Goal: Task Accomplishment & Management: Use online tool/utility

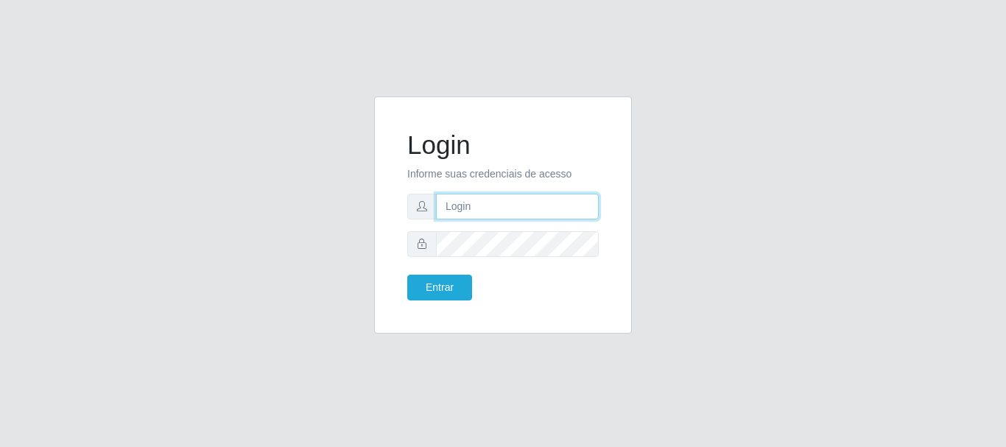
click at [481, 202] on input "text" at bounding box center [517, 207] width 163 height 26
type input "[PERSON_NAME]"
click at [515, 202] on input "text" at bounding box center [517, 207] width 163 height 26
click at [504, 218] on input "text" at bounding box center [517, 207] width 163 height 26
type input "Andressa@bemais"
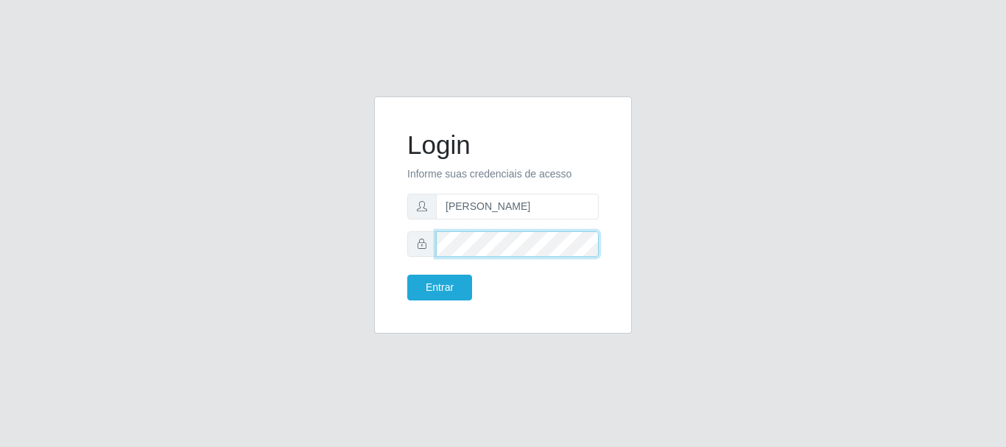
click at [407, 275] on button "Entrar" at bounding box center [439, 288] width 65 height 26
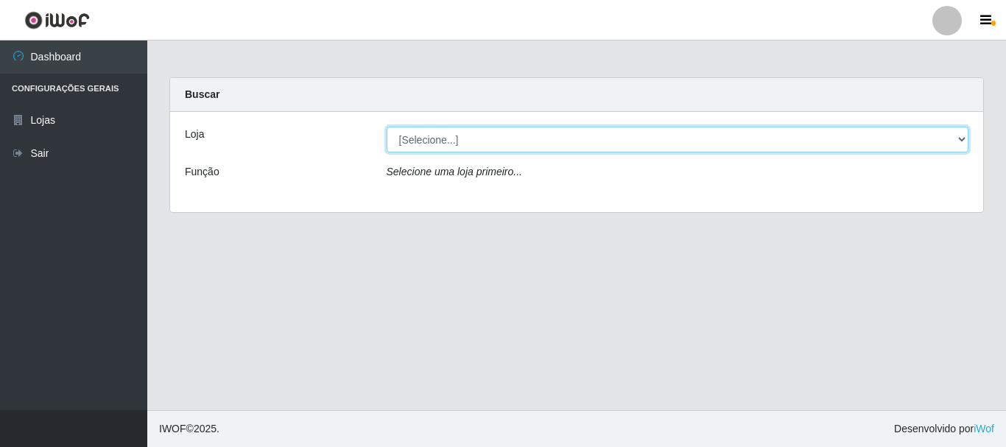
drag, startPoint x: 590, startPoint y: 139, endPoint x: 588, endPoint y: 150, distance: 11.3
click at [590, 139] on select "[Selecione...] Bemais - Ruy Carneiro" at bounding box center [678, 140] width 583 height 26
select select "230"
click at [387, 127] on select "[Selecione...] Bemais - Ruy Carneiro" at bounding box center [678, 140] width 583 height 26
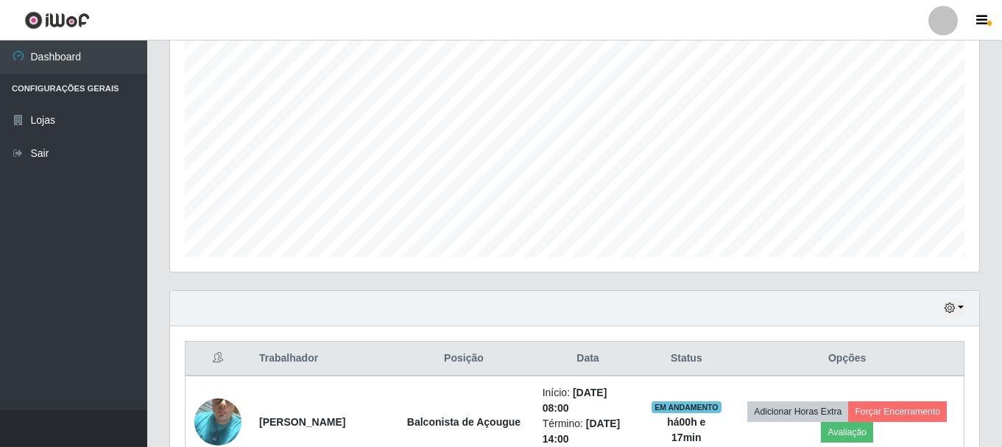
scroll to position [295, 0]
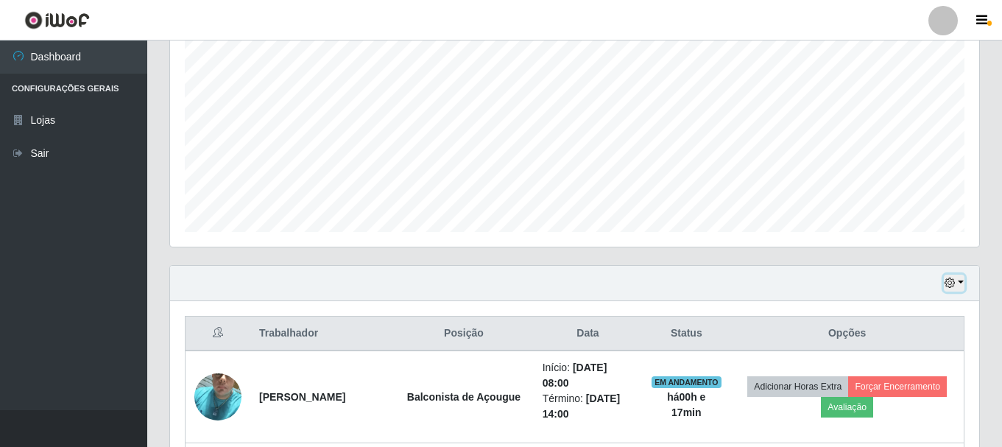
click at [950, 288] on icon "button" at bounding box center [950, 283] width 10 height 10
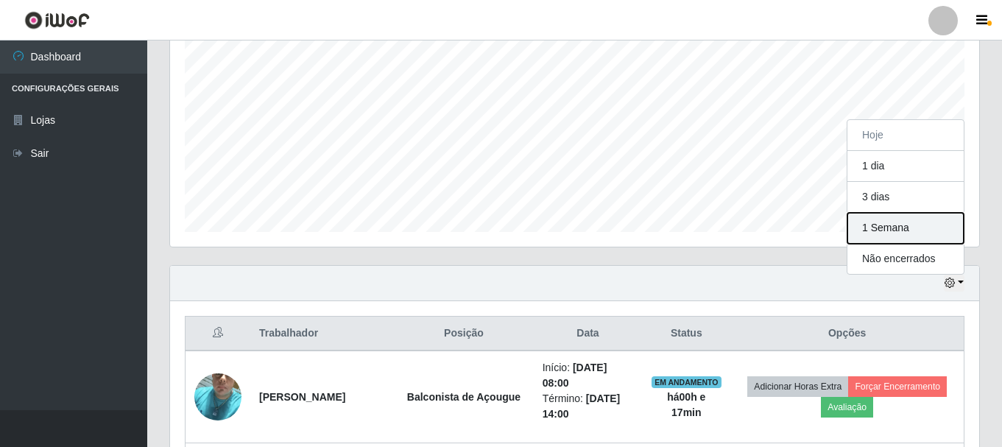
click at [890, 219] on button "1 Semana" at bounding box center [906, 228] width 116 height 31
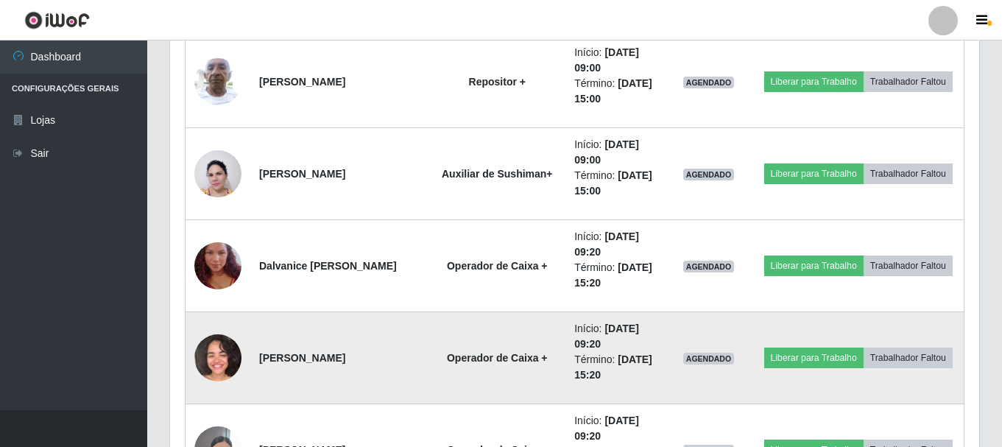
scroll to position [4493, 0]
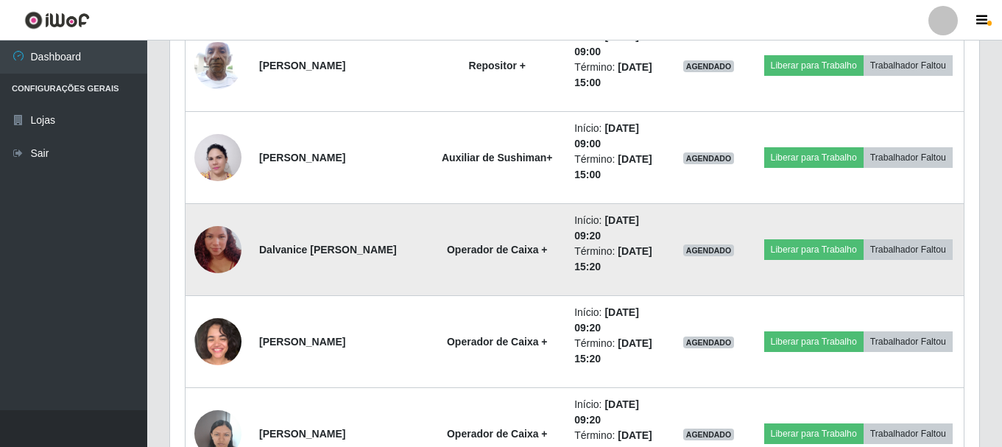
click at [496, 265] on td "Operador de Caixa +" at bounding box center [497, 250] width 137 height 92
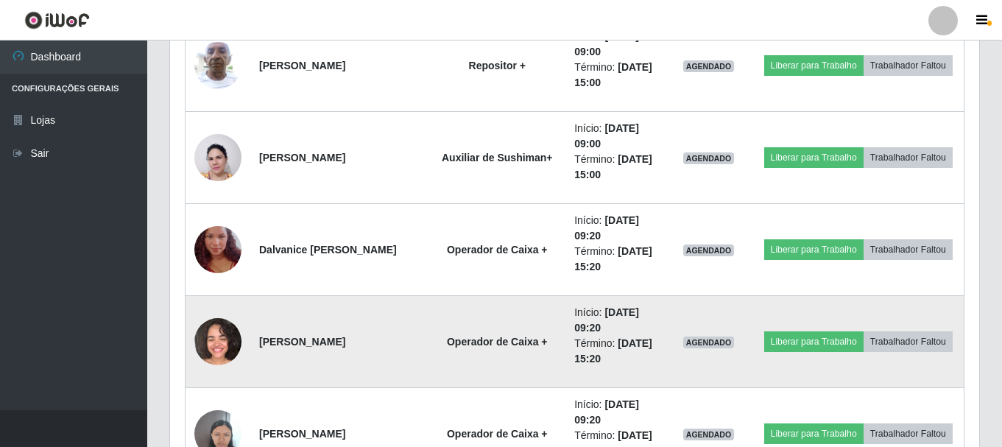
click at [500, 326] on td "Operador de Caixa +" at bounding box center [497, 342] width 137 height 92
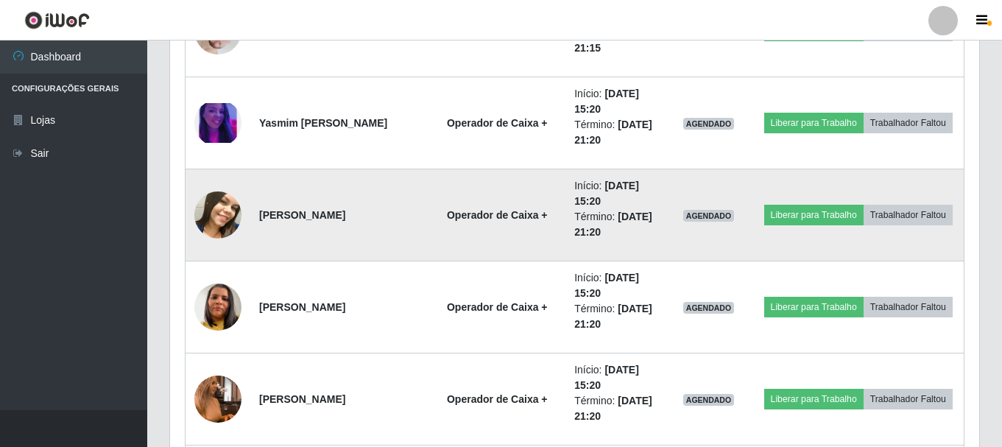
scroll to position [5818, 0]
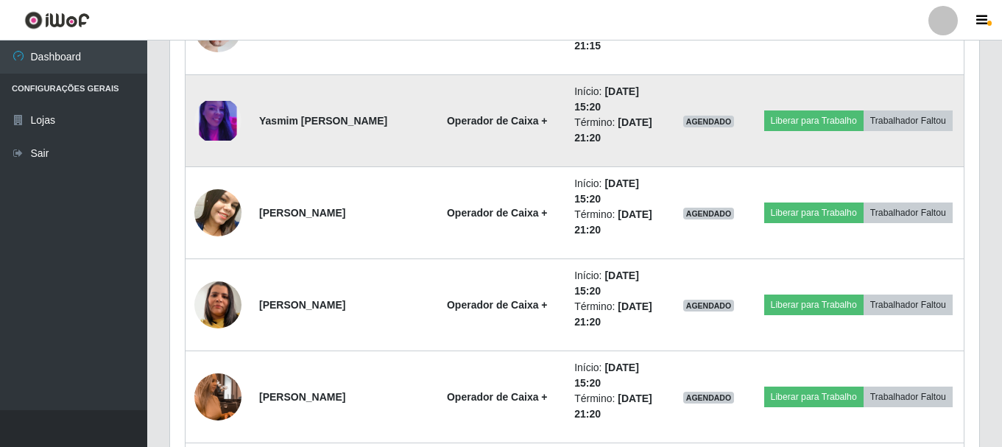
click at [523, 141] on td "Operador de Caixa +" at bounding box center [497, 121] width 137 height 92
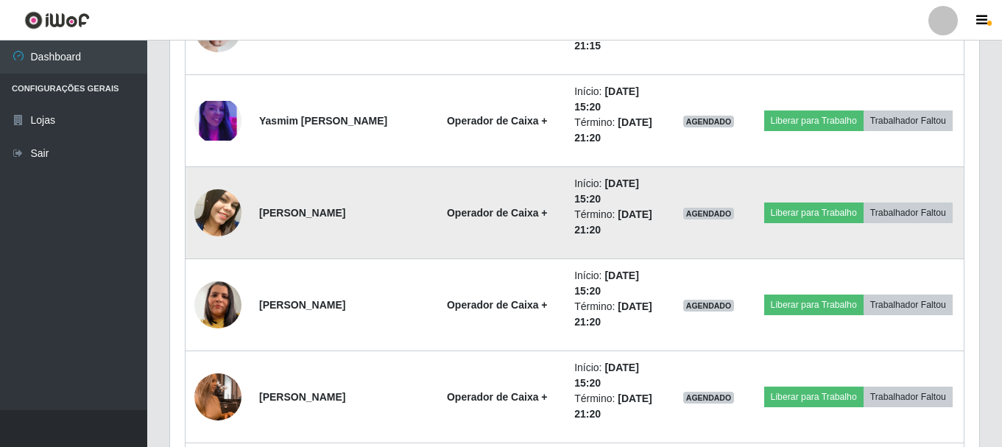
click at [521, 200] on td "Operador de Caixa +" at bounding box center [497, 213] width 137 height 92
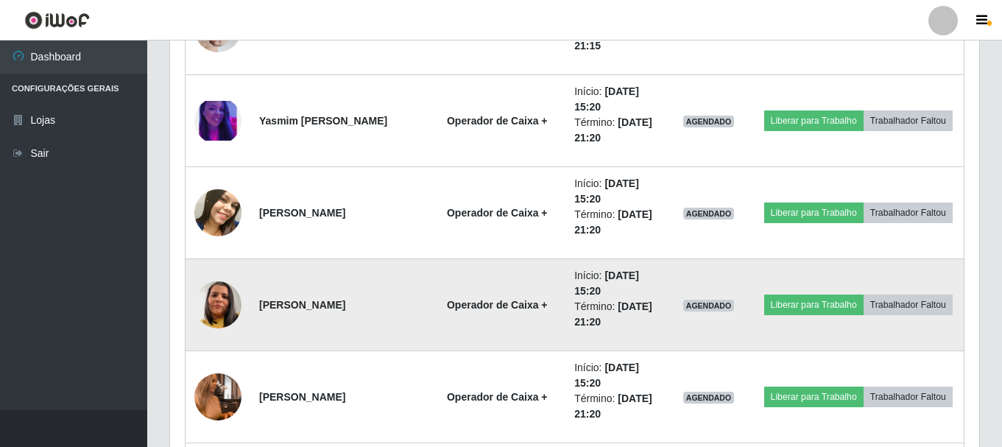
click at [526, 284] on td "Operador de Caixa +" at bounding box center [497, 305] width 137 height 92
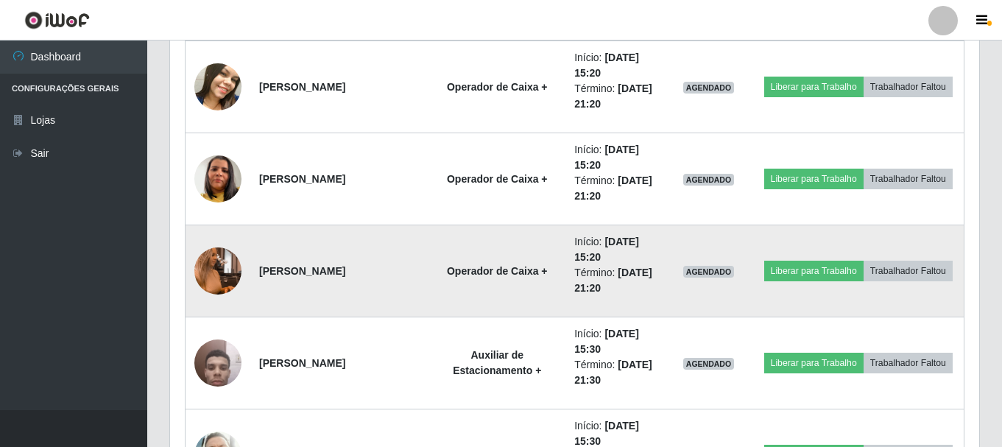
scroll to position [5966, 0]
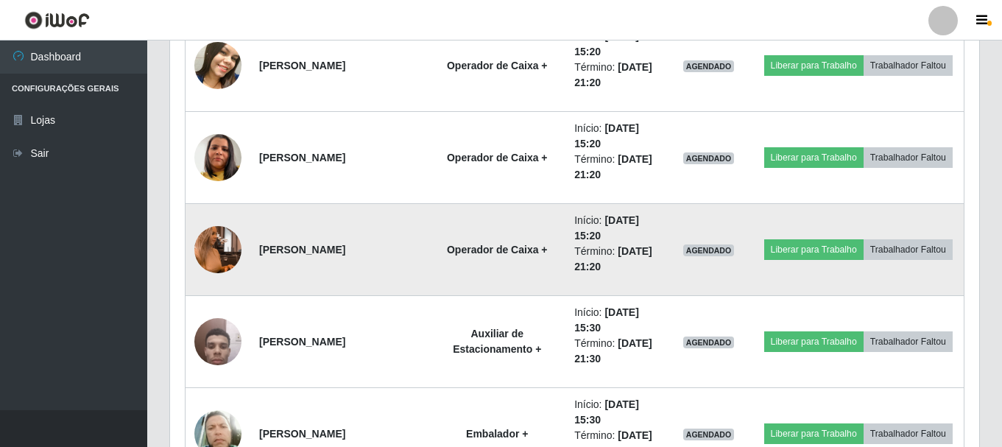
click at [521, 250] on strong "Operador de Caixa +" at bounding box center [497, 250] width 101 height 12
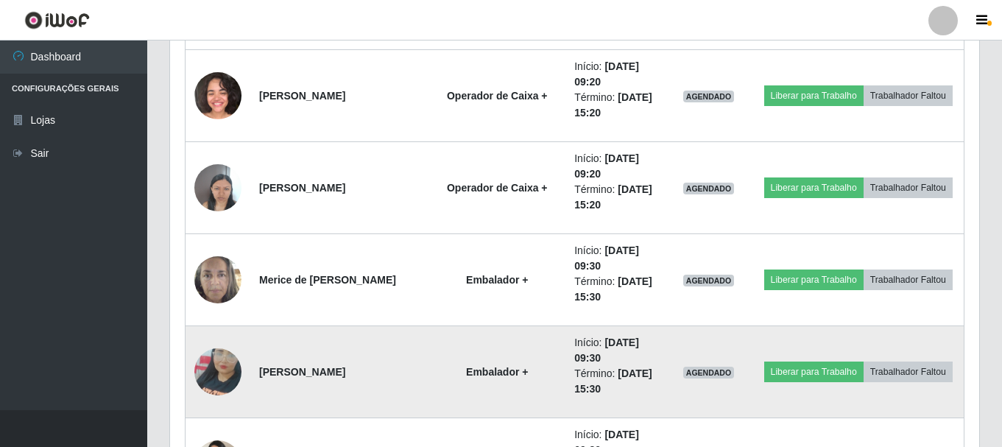
scroll to position [4787, 0]
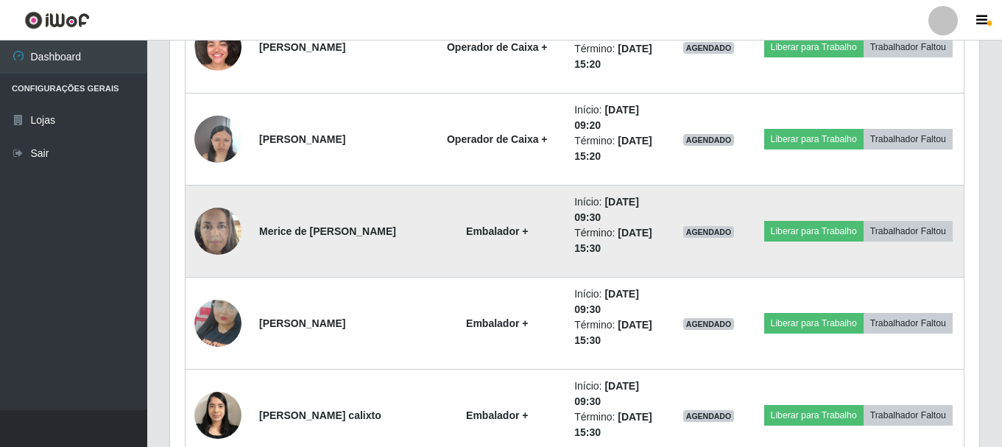
click at [470, 245] on td "Embalador +" at bounding box center [497, 232] width 137 height 92
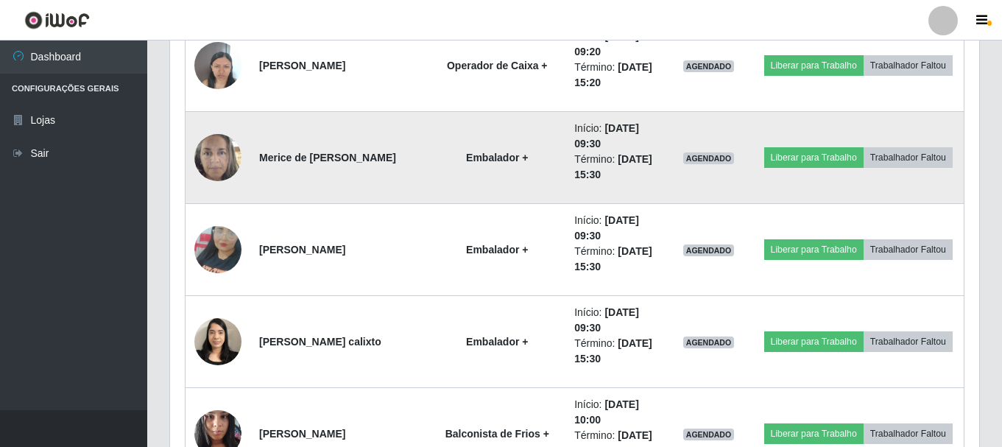
click at [472, 261] on td "Embalador +" at bounding box center [497, 250] width 137 height 92
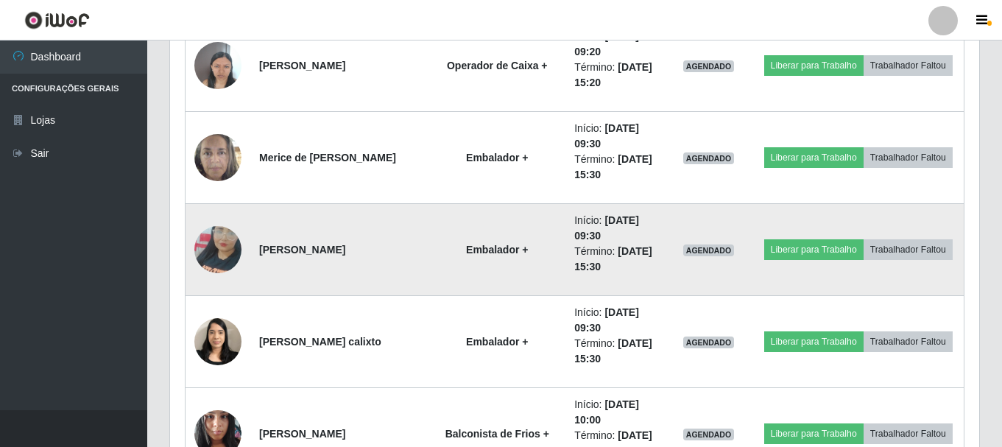
scroll to position [4935, 0]
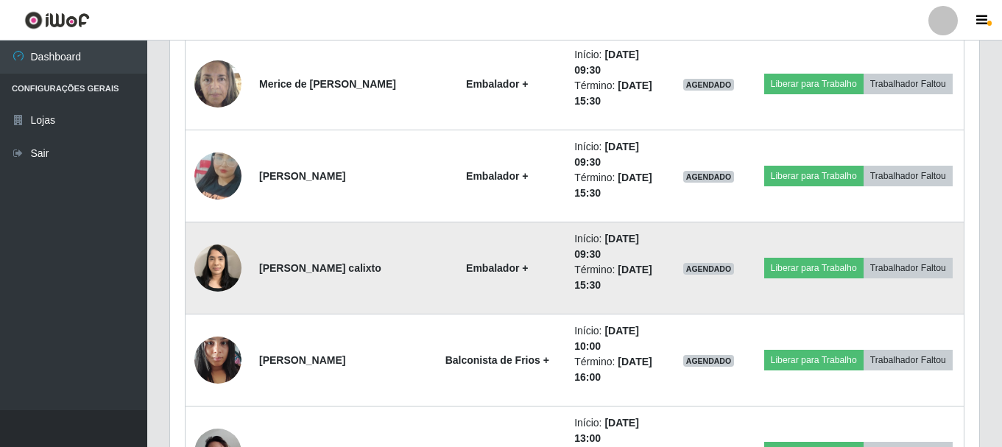
click at [474, 263] on strong "Embalador +" at bounding box center [497, 268] width 62 height 12
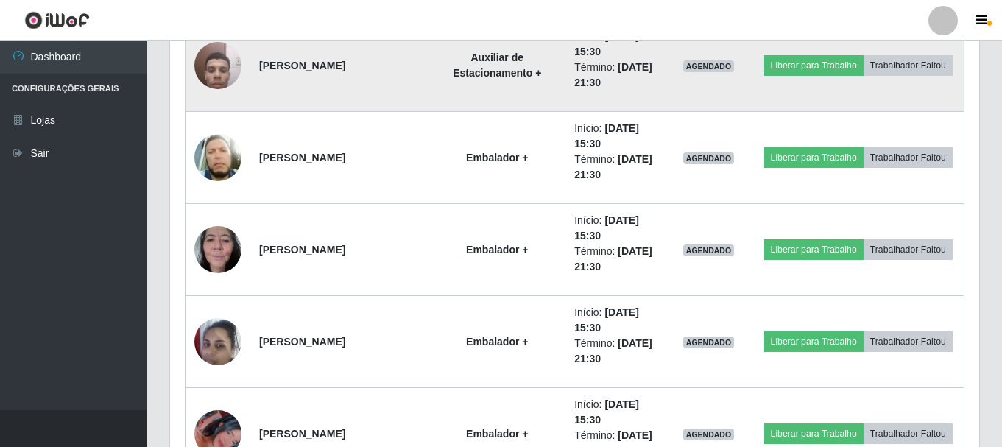
scroll to position [6260, 0]
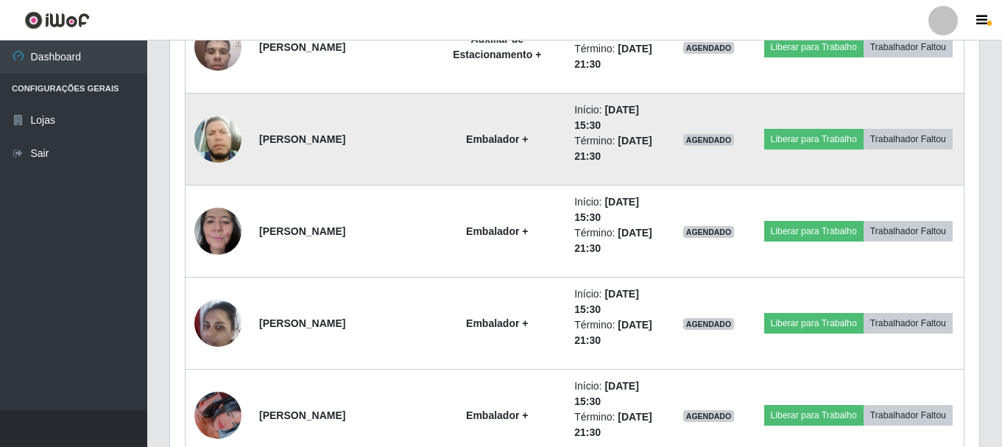
click at [468, 169] on td "Embalador +" at bounding box center [497, 140] width 137 height 92
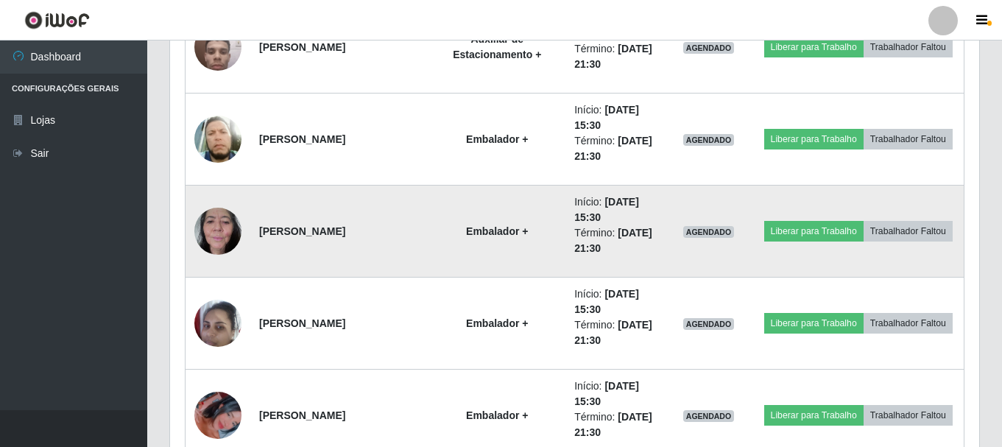
click at [484, 225] on strong "Embalador +" at bounding box center [497, 231] width 62 height 12
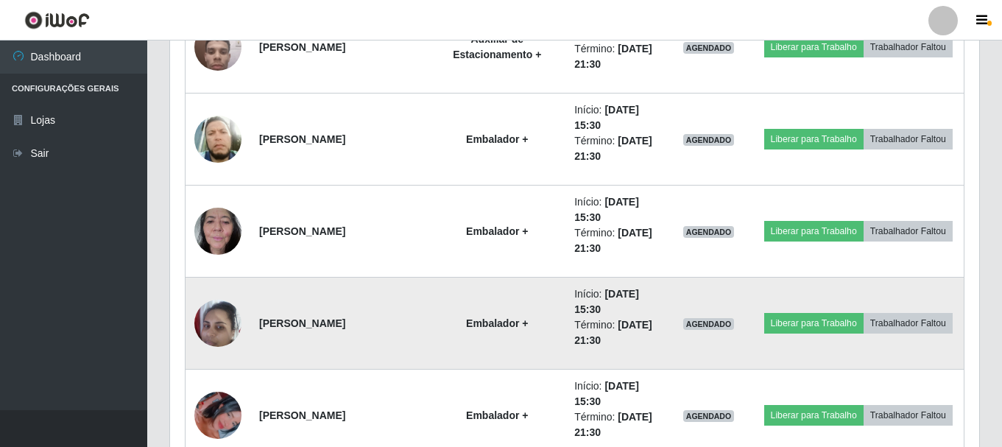
click at [496, 303] on td "Embalador +" at bounding box center [497, 324] width 137 height 92
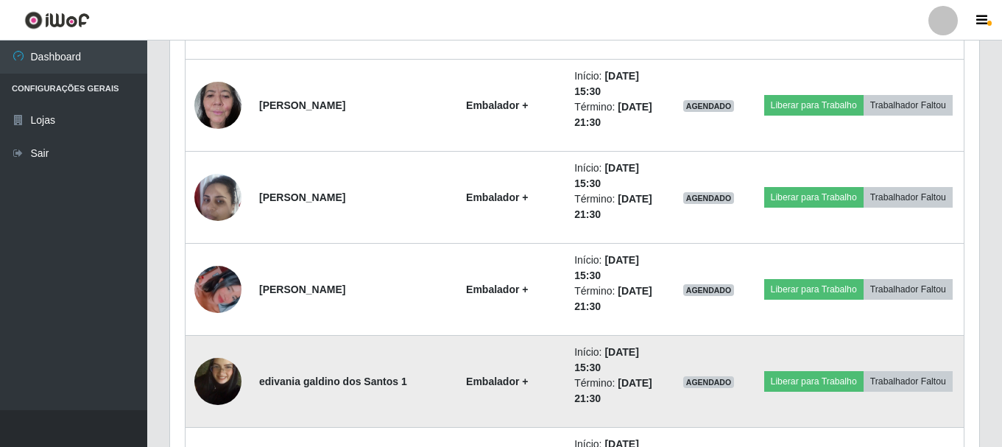
scroll to position [6408, 0]
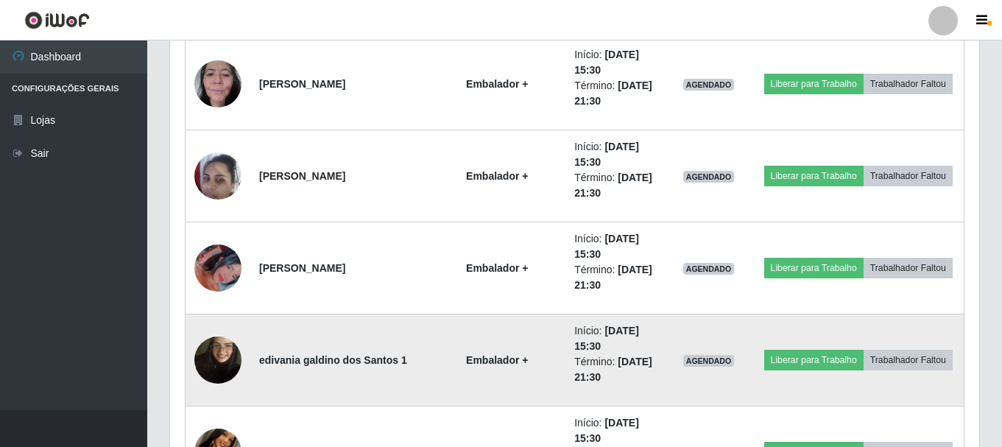
click at [502, 345] on td "Embalador +" at bounding box center [497, 360] width 137 height 92
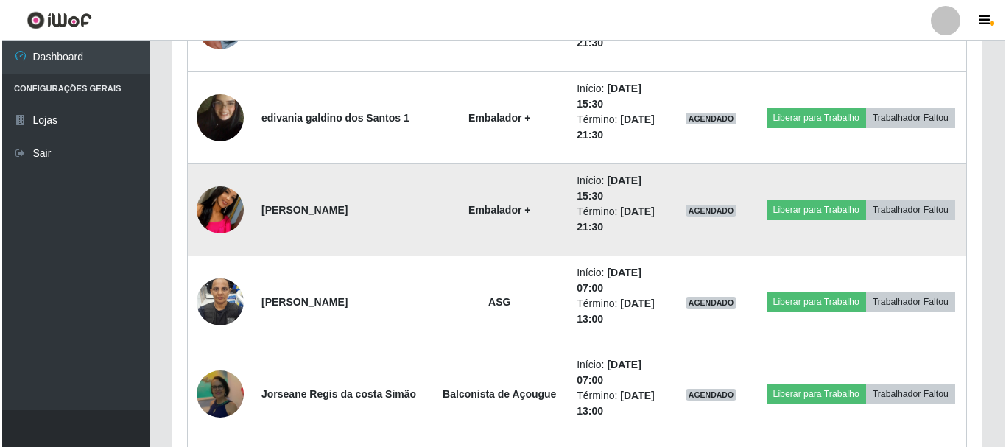
scroll to position [6629, 0]
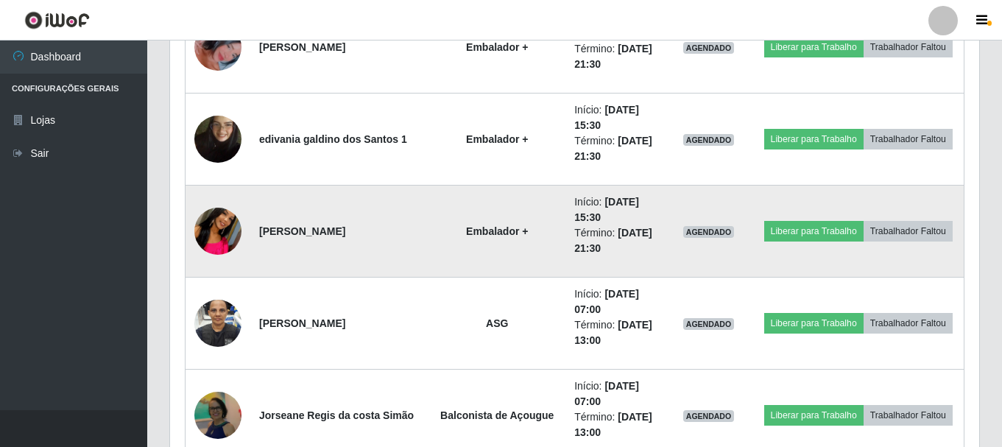
click at [236, 229] on img at bounding box center [217, 231] width 47 height 84
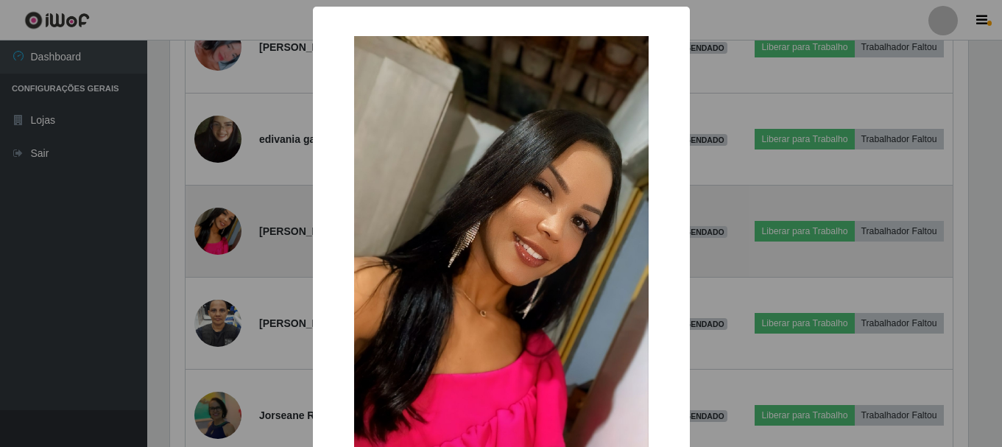
scroll to position [306, 802]
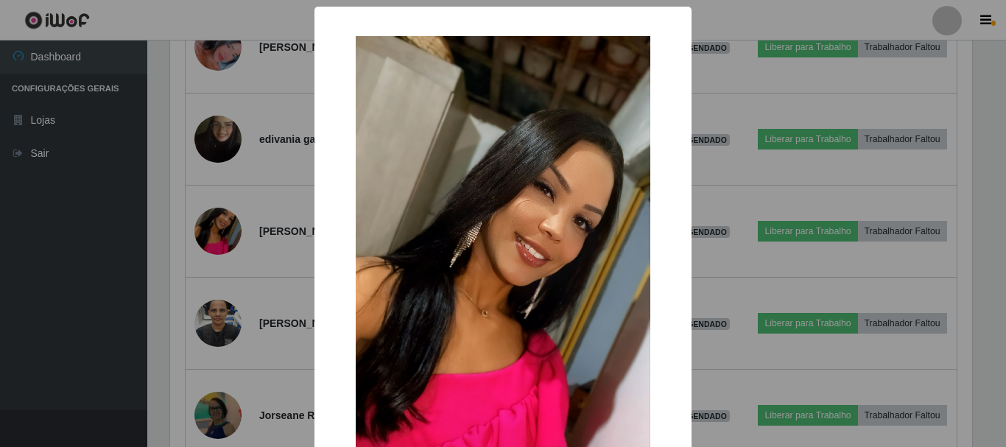
click at [173, 298] on div "× OK Cancel" at bounding box center [503, 223] width 1006 height 447
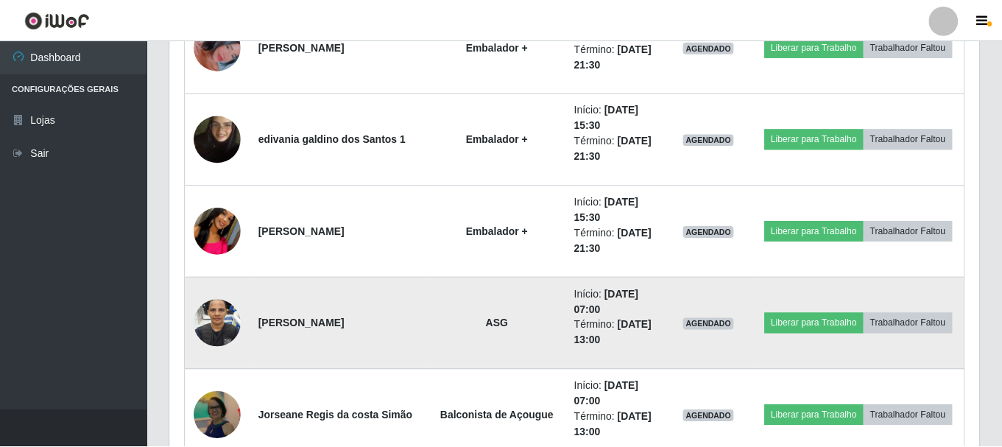
scroll to position [306, 809]
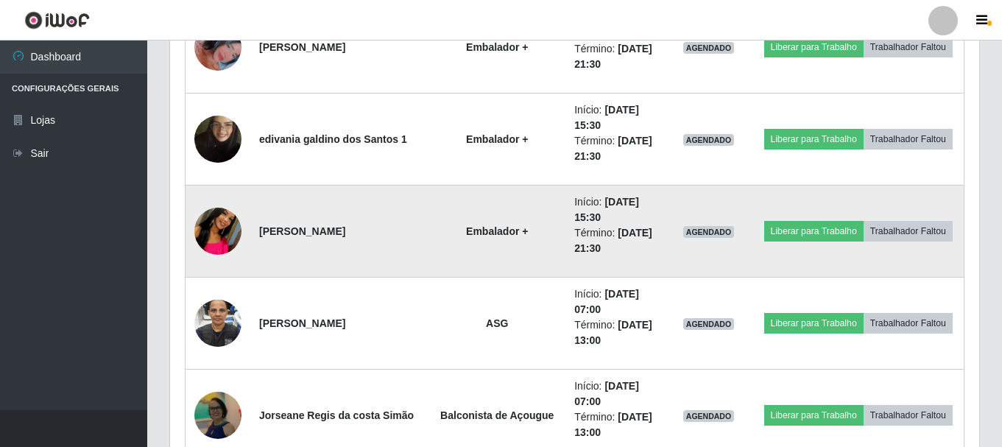
click at [345, 237] on strong "Dayse Andrade da Silva" at bounding box center [302, 231] width 86 height 12
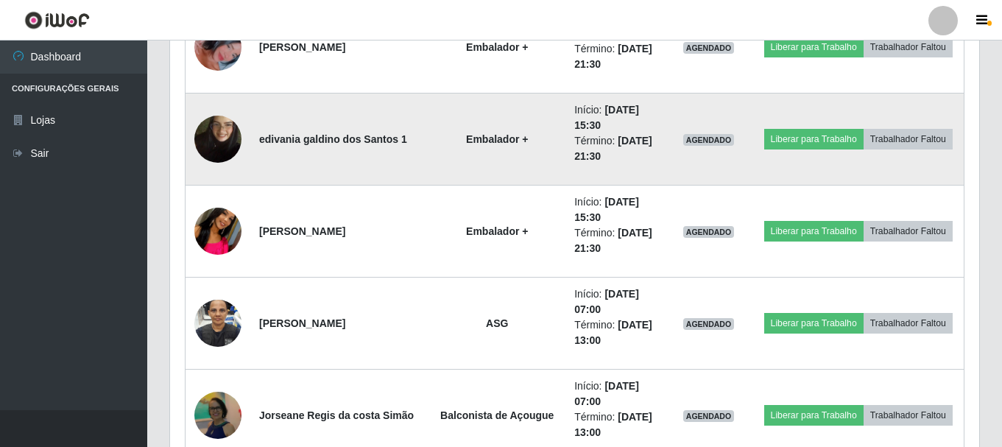
click at [393, 138] on strong "edivania galdino dos Santos 1" at bounding box center [333, 139] width 148 height 12
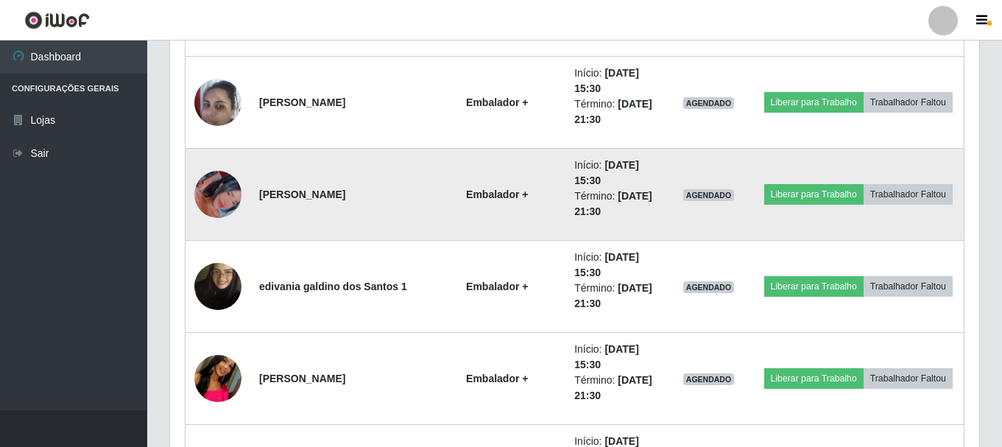
click at [429, 186] on td "Embalador +" at bounding box center [497, 195] width 137 height 92
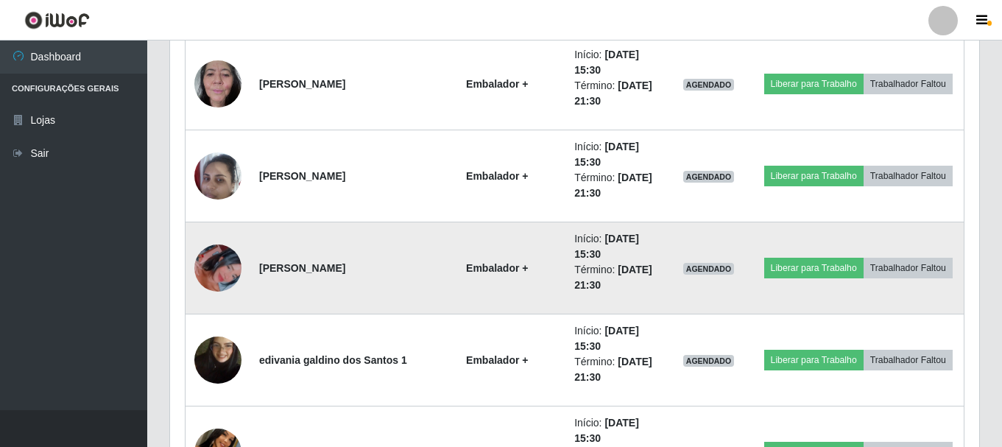
click at [429, 186] on td "Embalador +" at bounding box center [497, 176] width 137 height 92
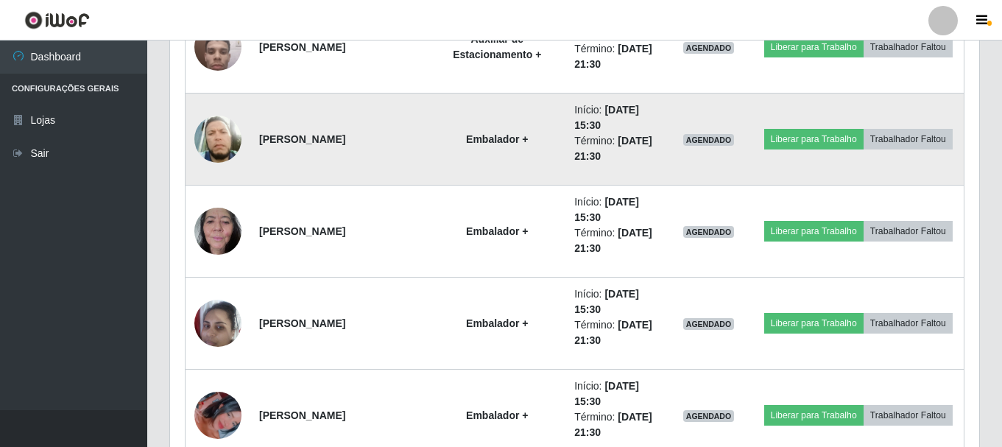
click at [491, 152] on td "Embalador +" at bounding box center [497, 140] width 137 height 92
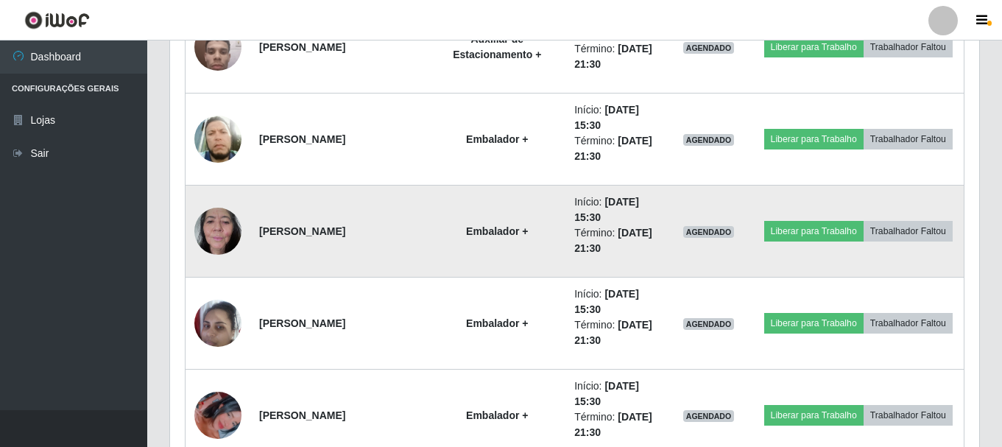
click at [497, 242] on td "Embalador +" at bounding box center [497, 232] width 137 height 92
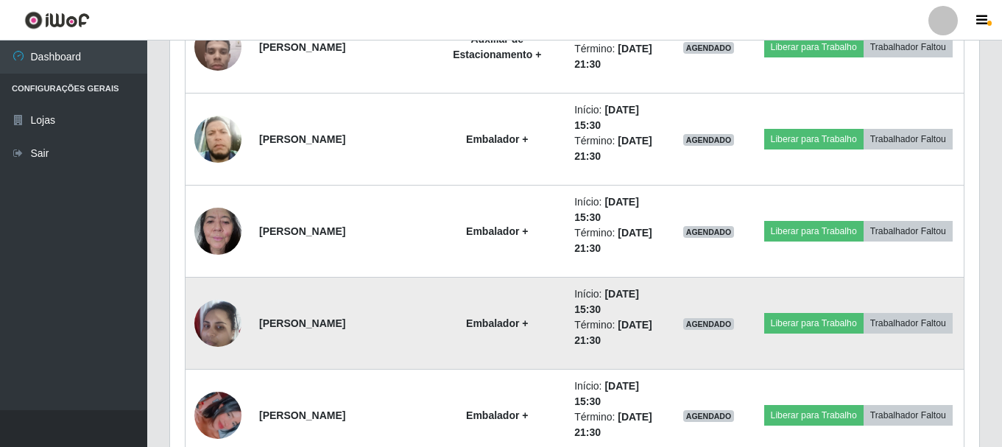
click at [501, 305] on td "Embalador +" at bounding box center [497, 324] width 137 height 92
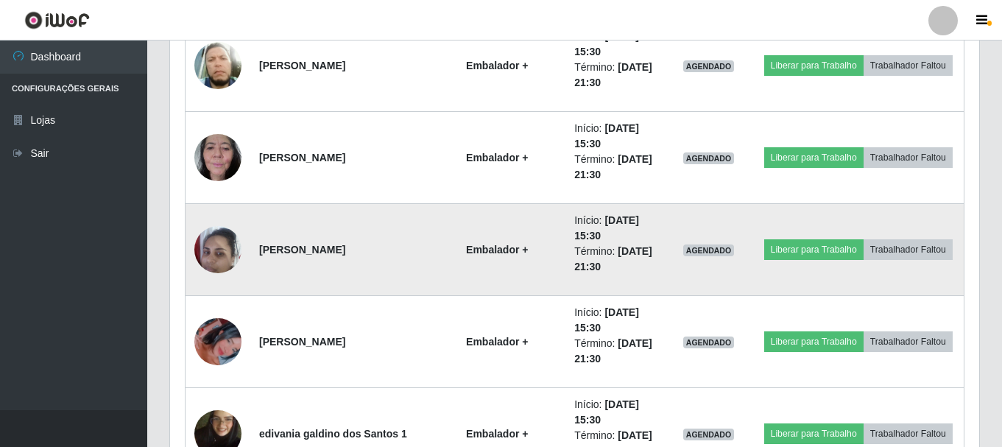
click at [501, 306] on td "Embalador +" at bounding box center [497, 342] width 137 height 92
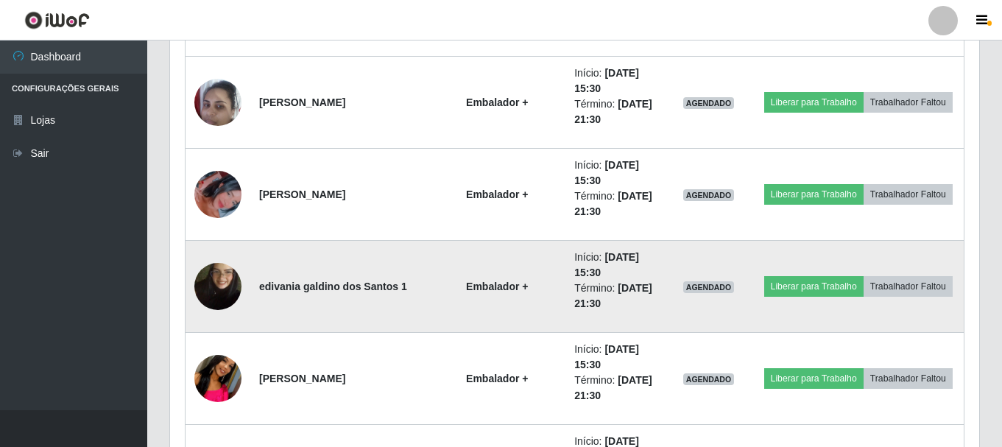
click at [499, 295] on td "Embalador +" at bounding box center [497, 287] width 137 height 92
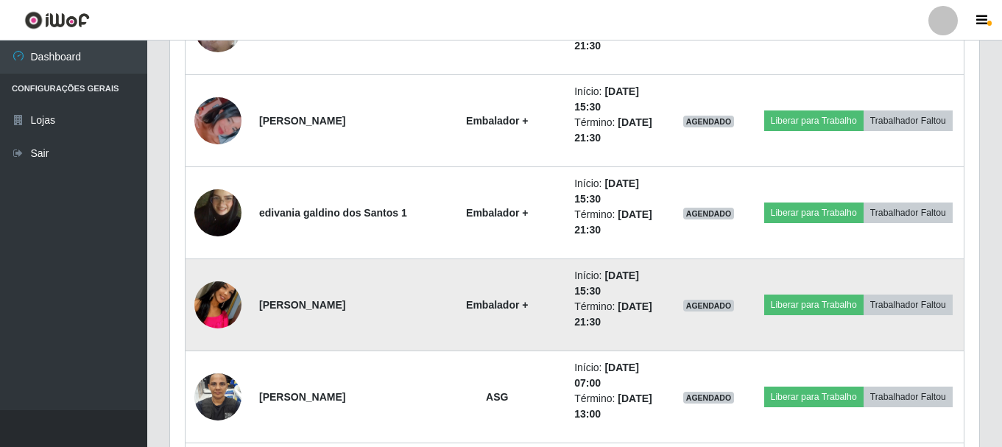
click at [499, 299] on strong "Embalador +" at bounding box center [497, 305] width 62 height 12
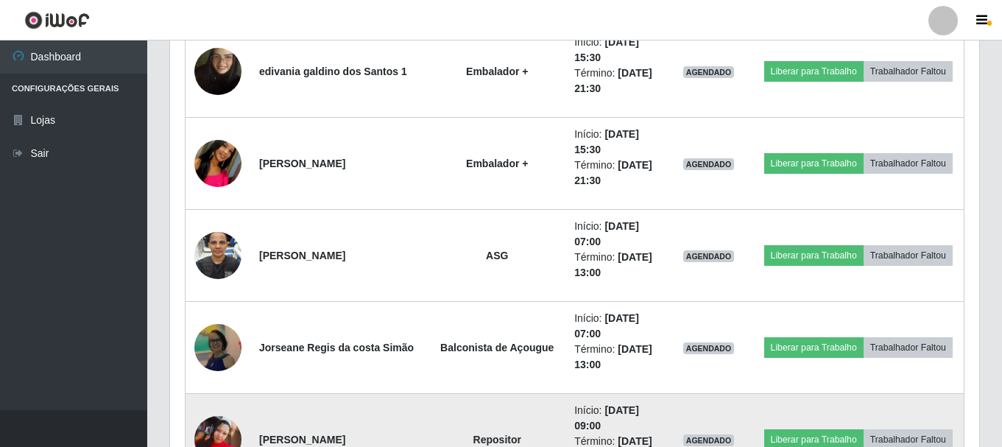
scroll to position [6702, 0]
